Goal: Task Accomplishment & Management: Complete application form

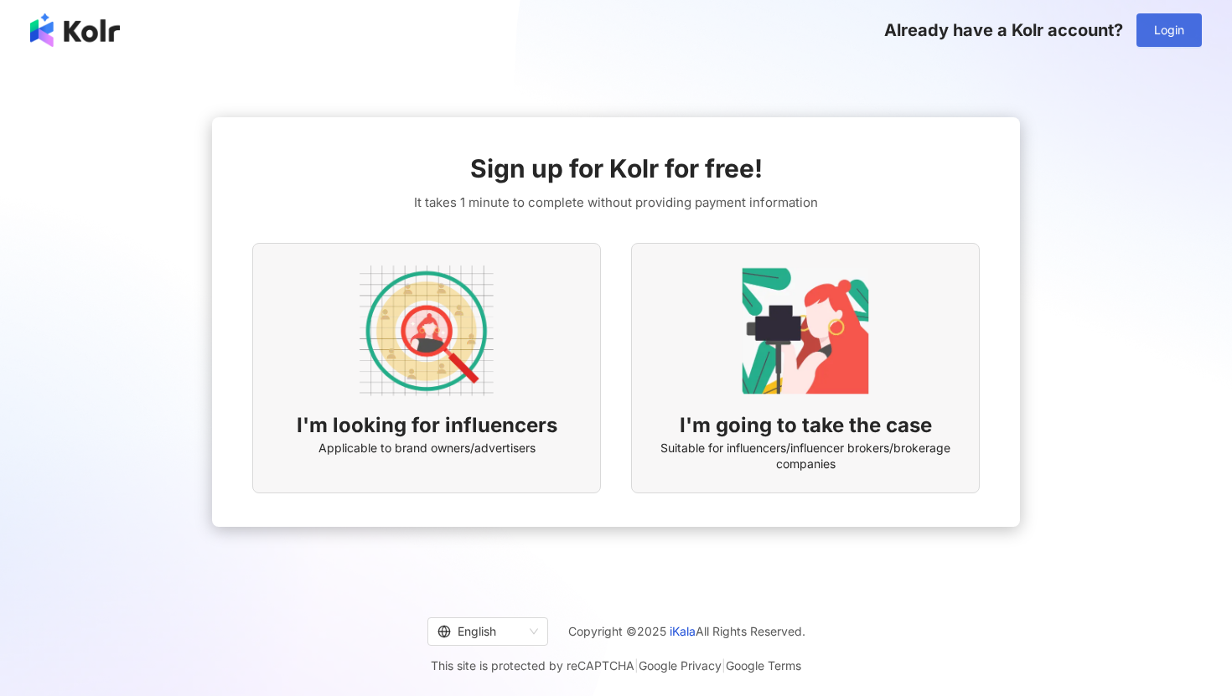
click at [1162, 33] on span "Login" at bounding box center [1169, 29] width 30 height 13
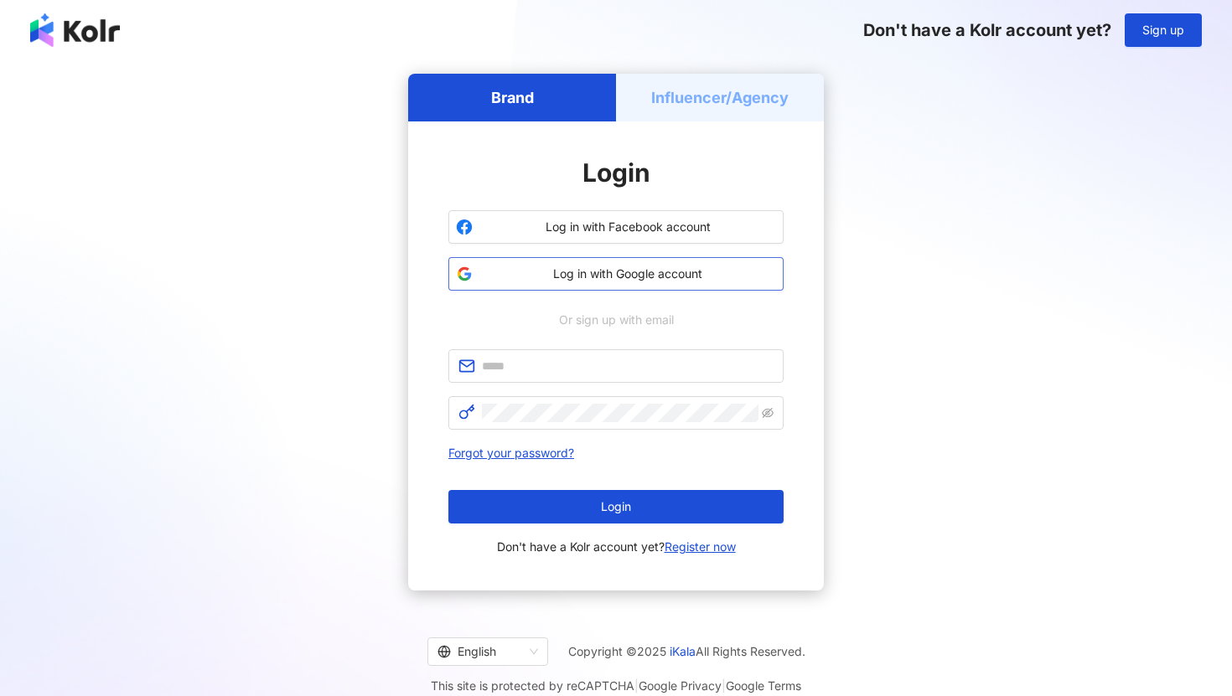
click at [700, 273] on span "Log in with Google account" at bounding box center [627, 274] width 297 height 17
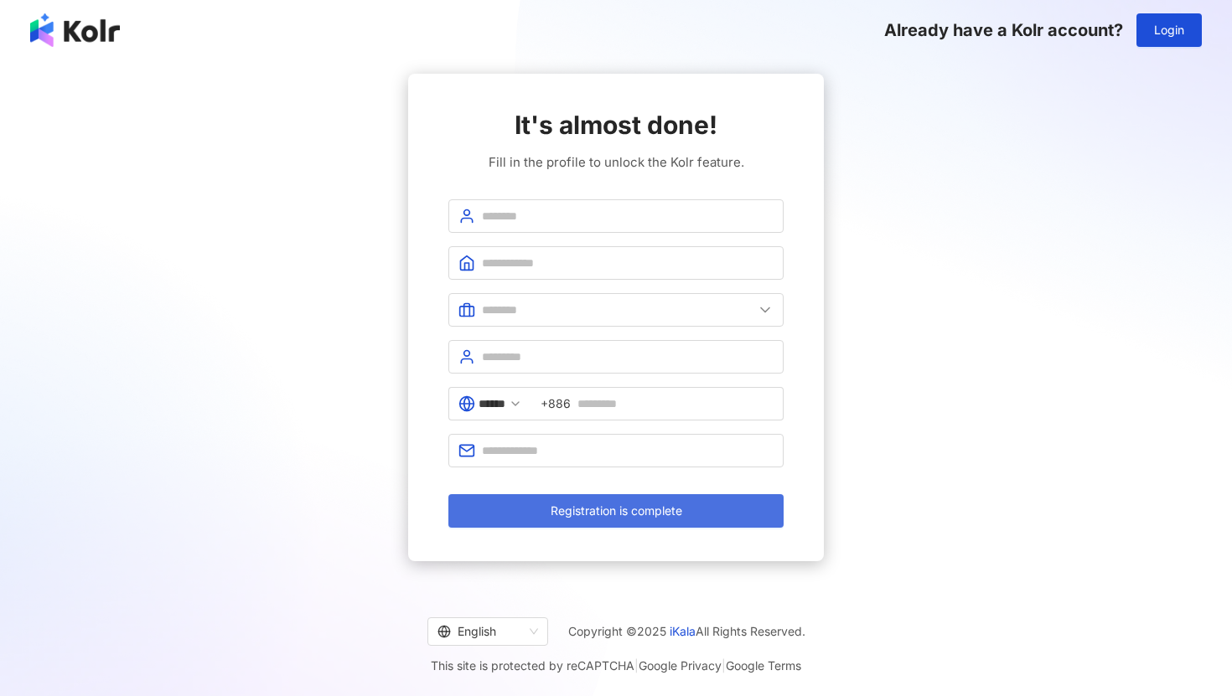
click at [685, 513] on button "Registration is complete" at bounding box center [615, 511] width 335 height 34
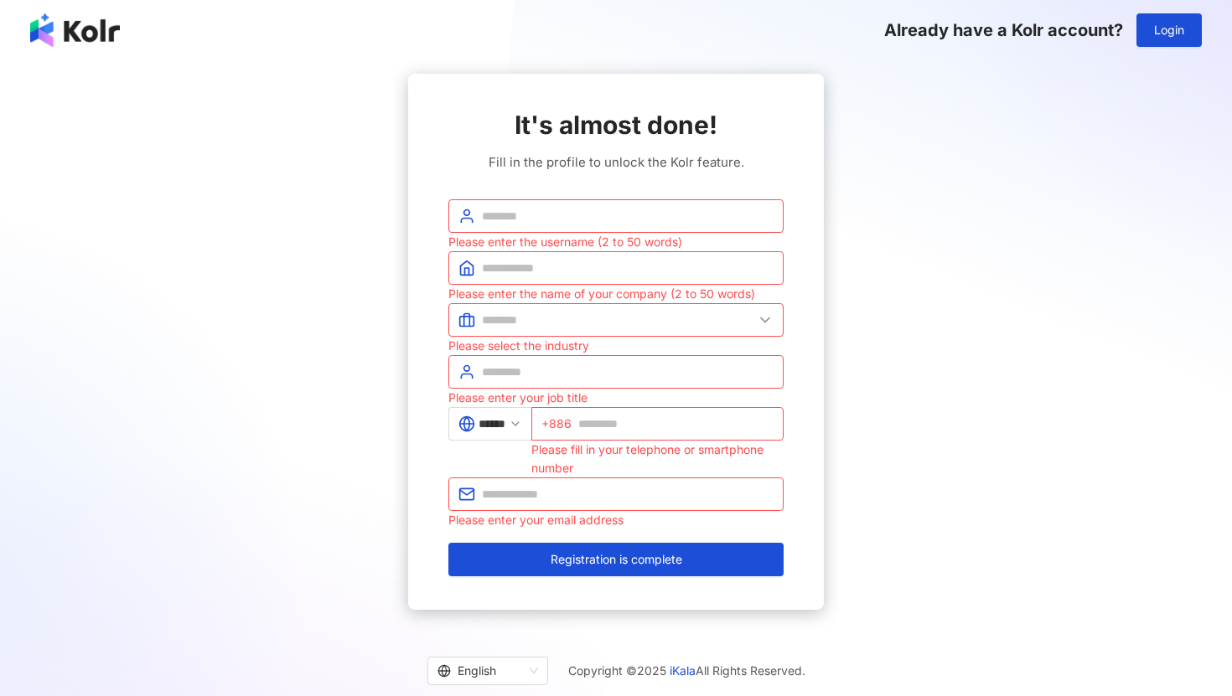
click at [848, 209] on div "It's almost done! Fill in the profile to unlock the Kolr feature. Please enter …" at bounding box center [615, 342] width 1191 height 536
